Goal: Obtain resource: Download file/media

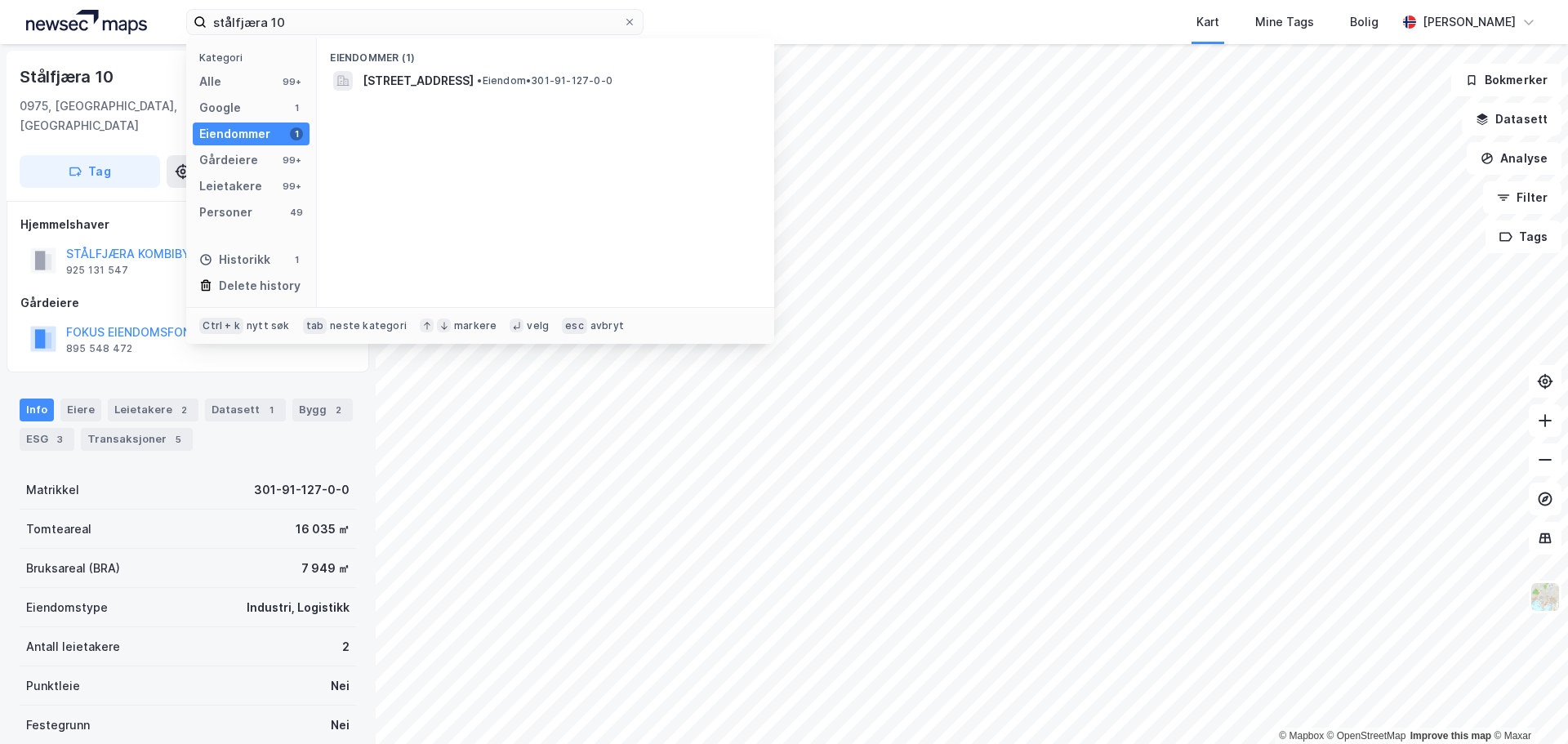
click at [356, 14] on input "stålfjæra 10" at bounding box center [415, 21] width 417 height 24
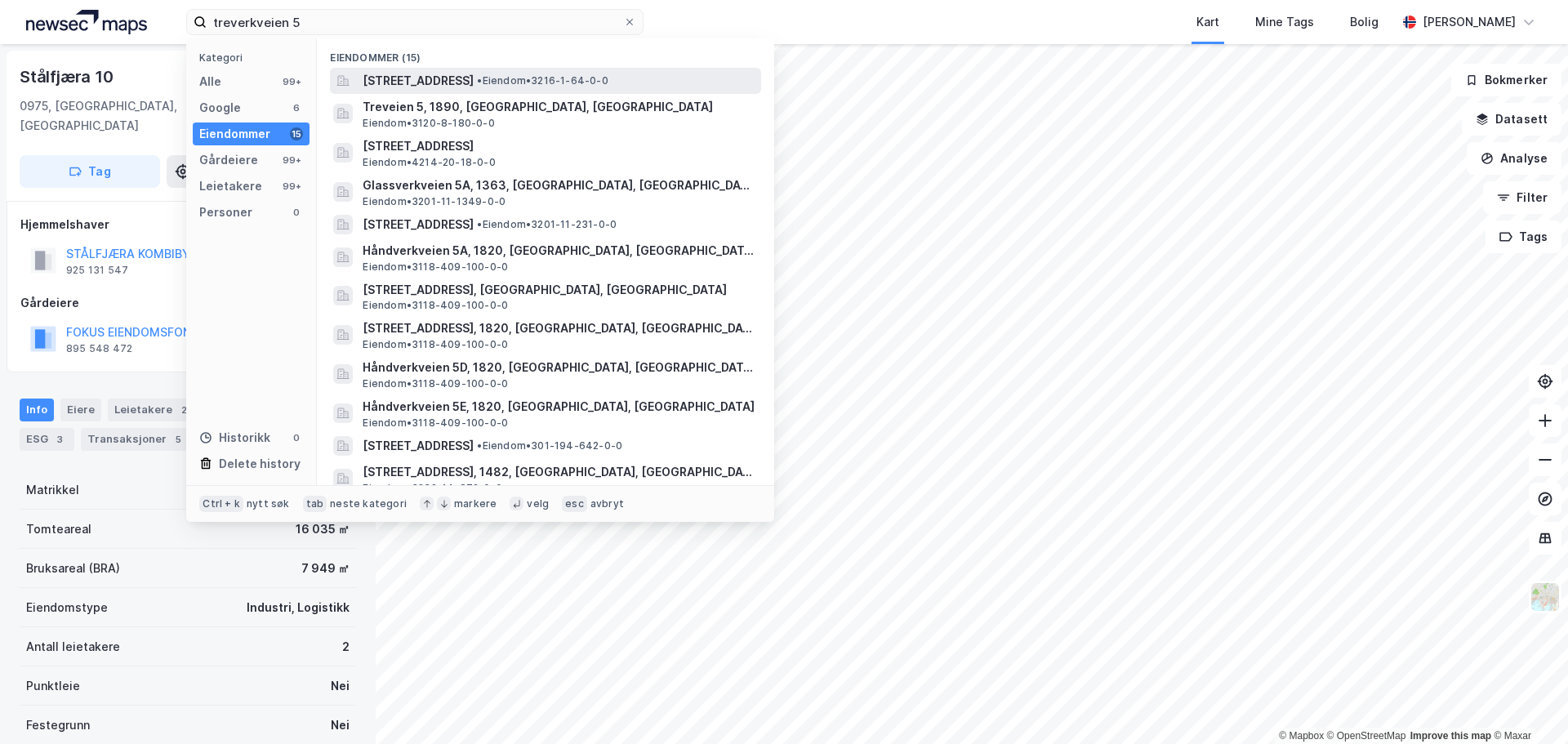
type input "treverkveien 5"
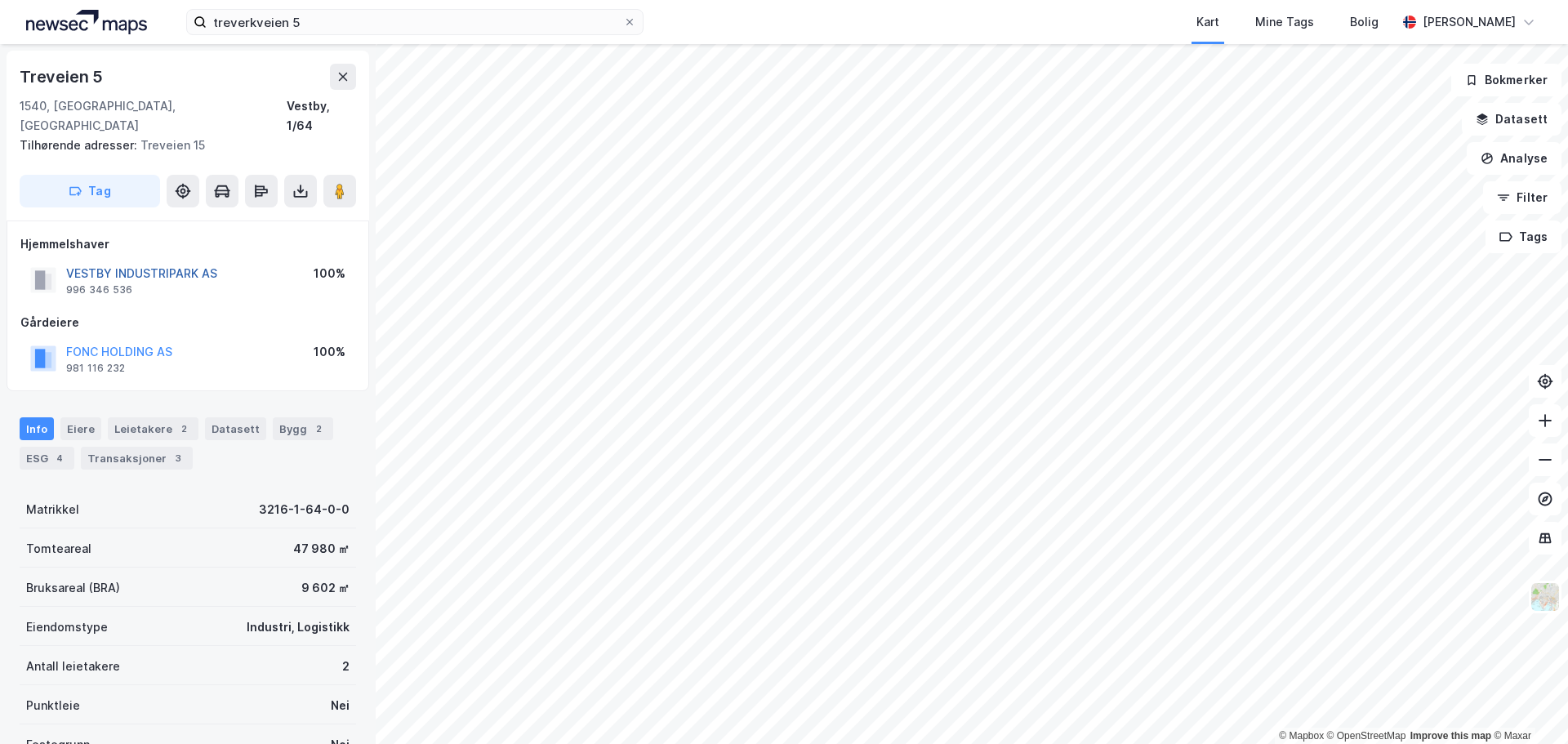
click at [0, 0] on button "VESTBY INDUSTRIPARK AS" at bounding box center [0, 0] width 0 height 0
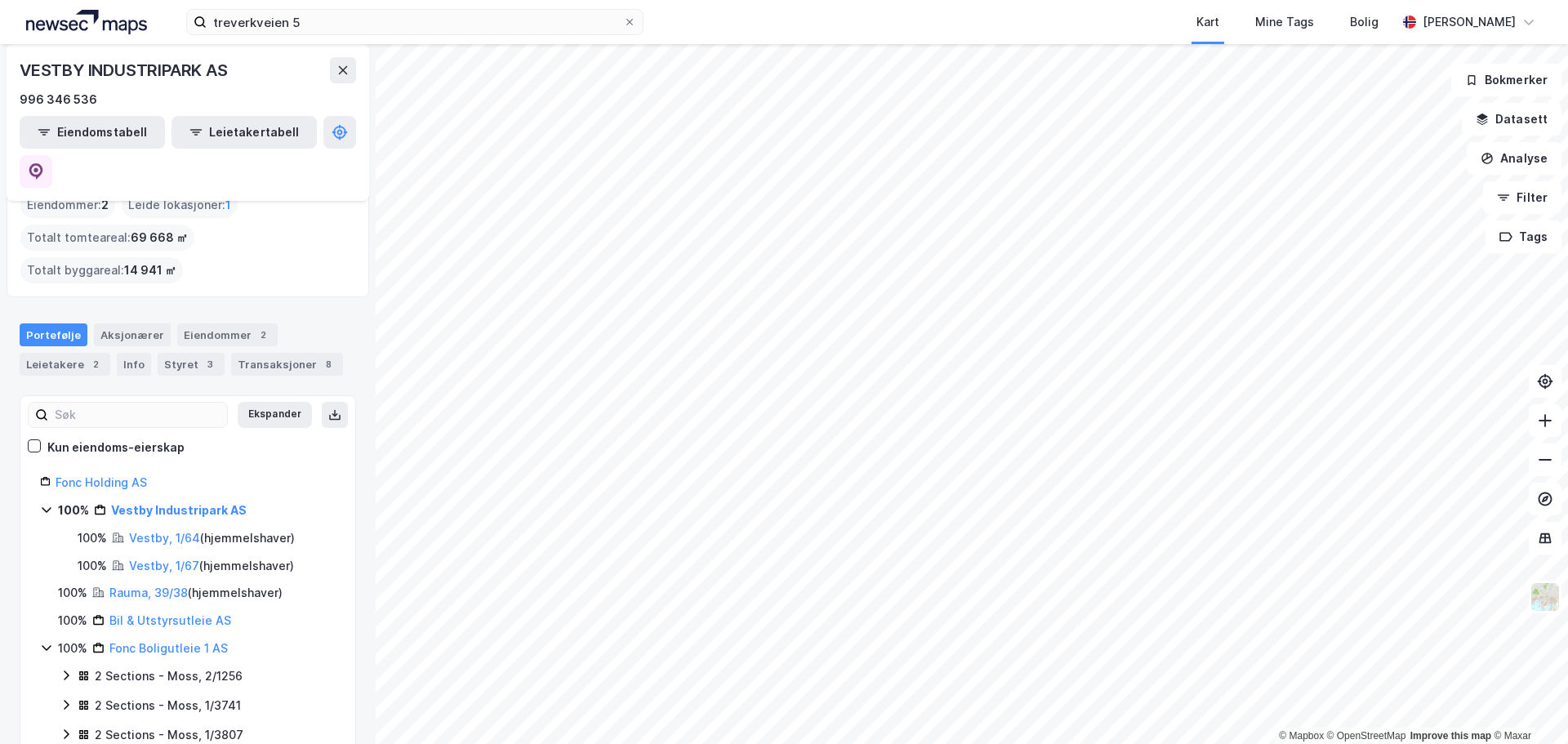
scroll to position [163, 0]
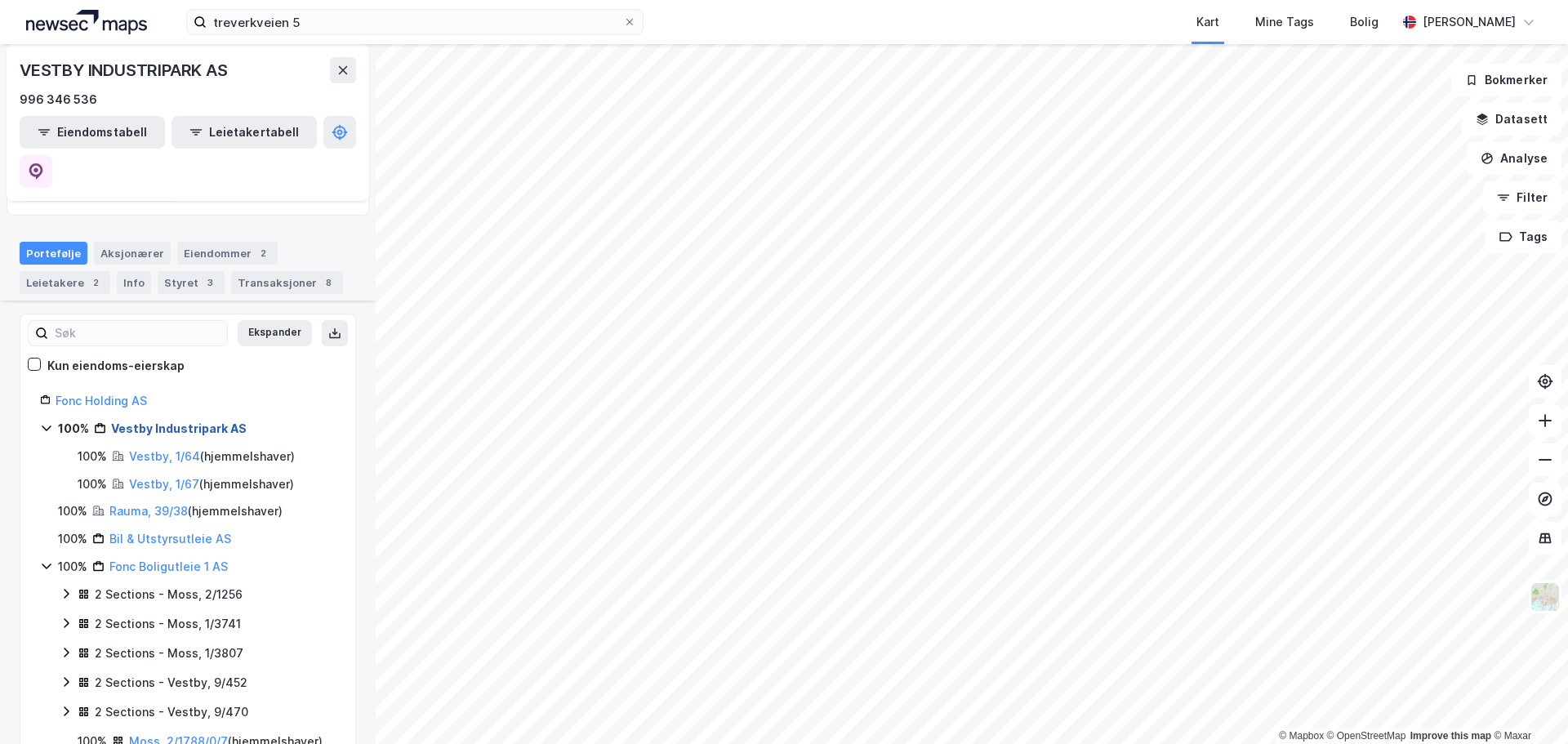
click at [173, 421] on link "Vestby Industripark AS" at bounding box center [179, 428] width 136 height 14
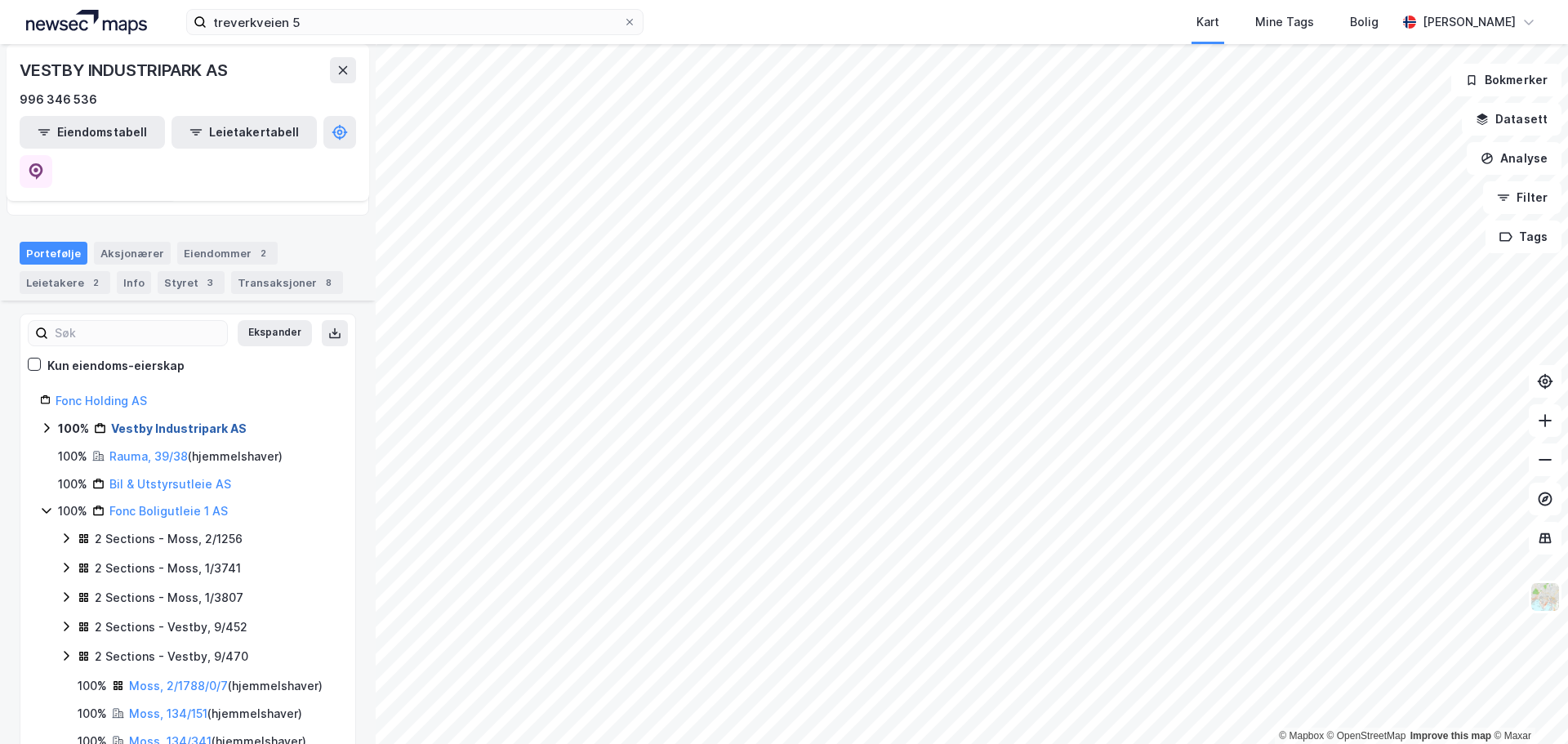
click at [173, 421] on link "Vestby Industripark AS" at bounding box center [179, 428] width 136 height 14
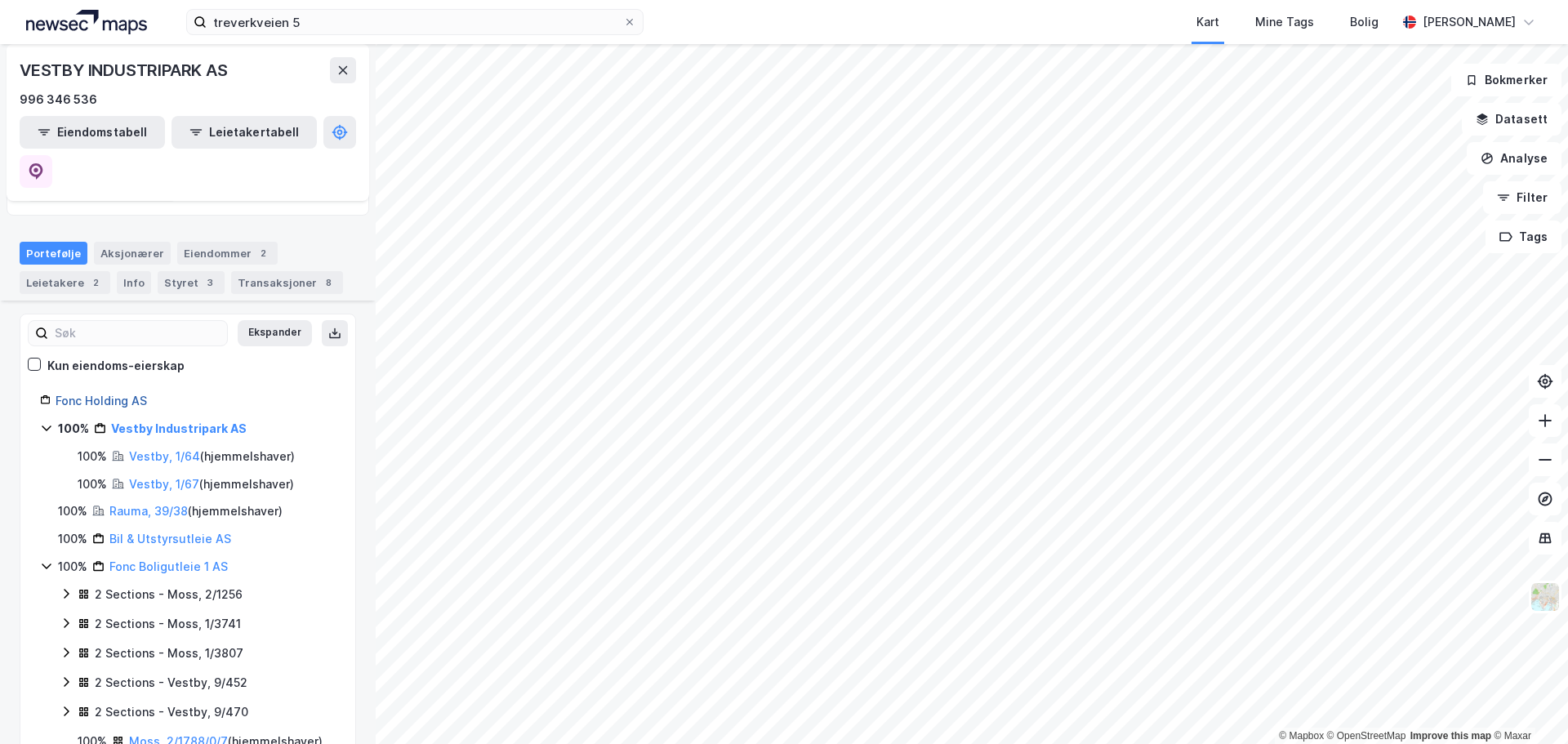
click at [93, 394] on link "Fonc Holding AS" at bounding box center [101, 401] width 92 height 14
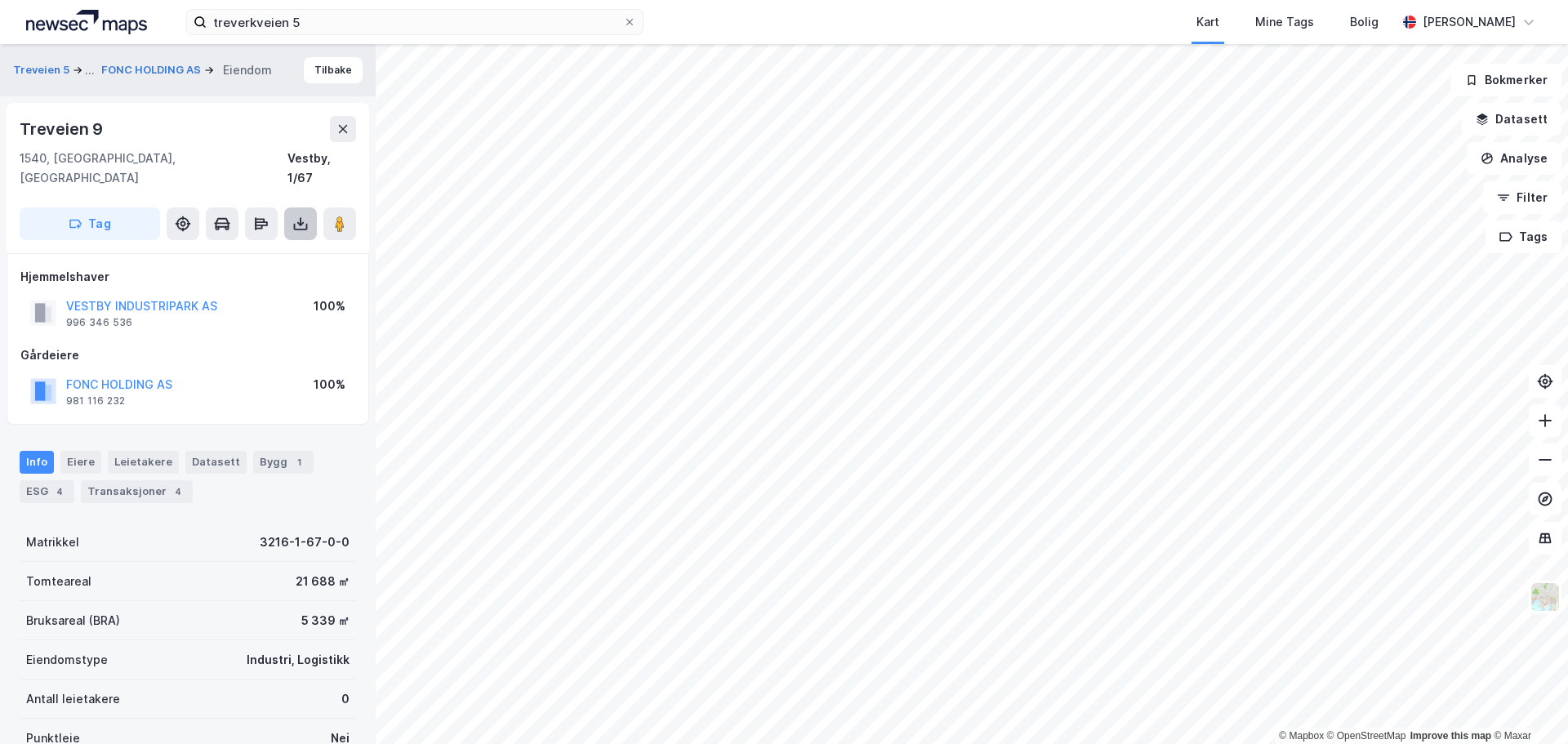
click at [308, 208] on button at bounding box center [300, 223] width 32 height 32
click at [248, 250] on div "Last ned grunnbok" at bounding box center [220, 255] width 95 height 13
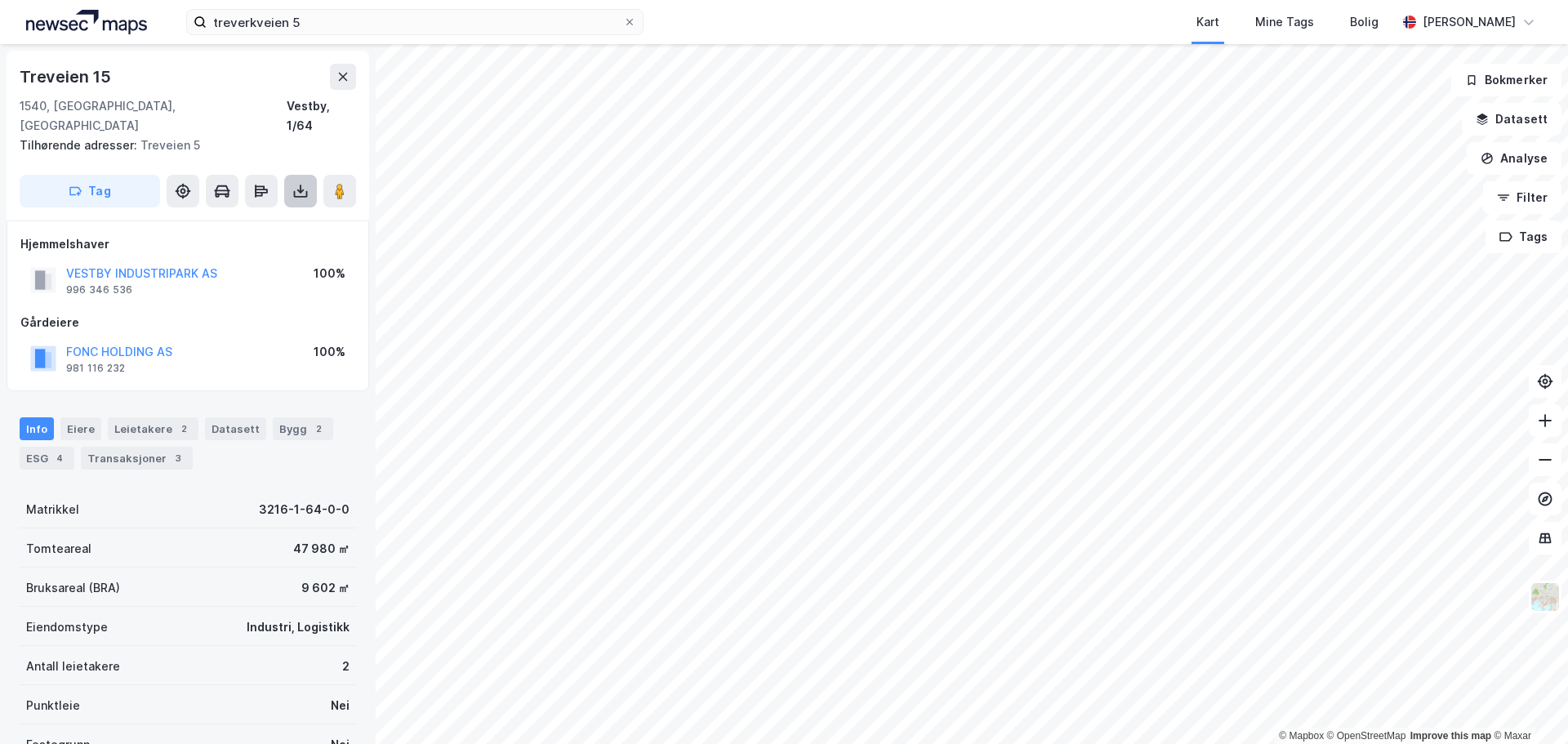
click at [303, 183] on icon at bounding box center [301, 191] width 17 height 17
click at [279, 211] on div "Last ned grunnbok" at bounding box center [229, 223] width 174 height 26
